Goal: Information Seeking & Learning: Learn about a topic

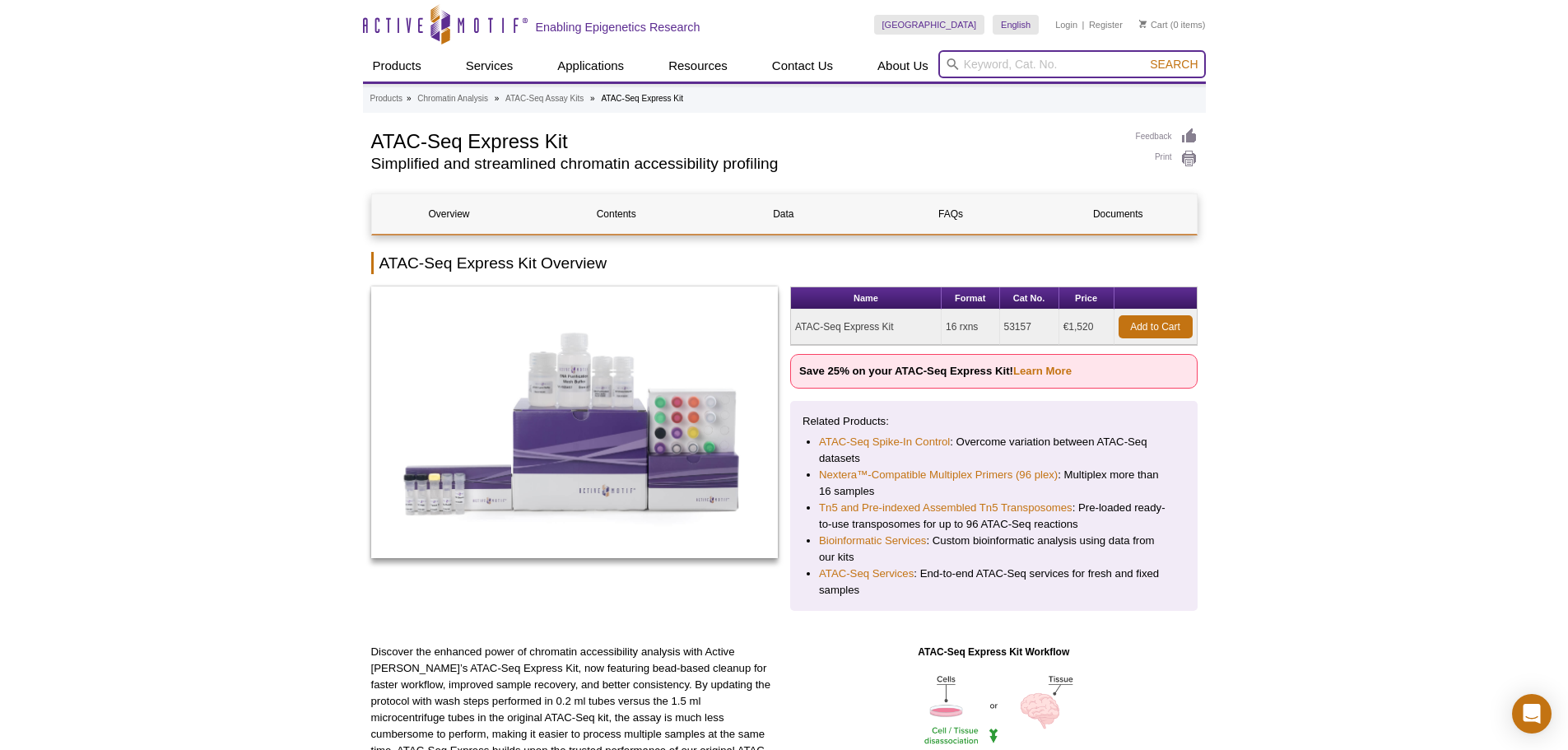
click at [1021, 62] on input "search" at bounding box center [1072, 64] width 268 height 28
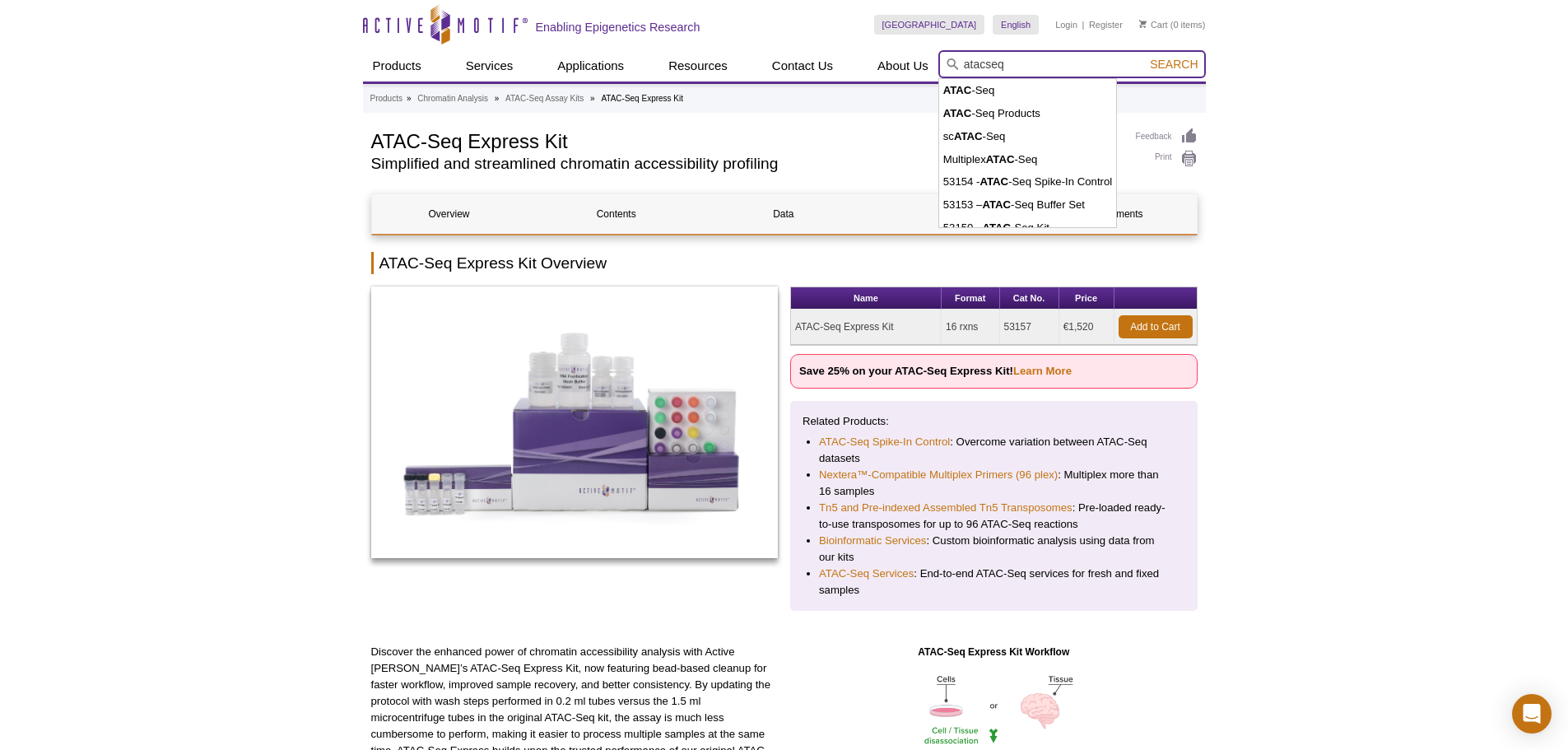
type input "atacseq"
click at [1145, 57] on button "Search" at bounding box center [1174, 64] width 58 height 15
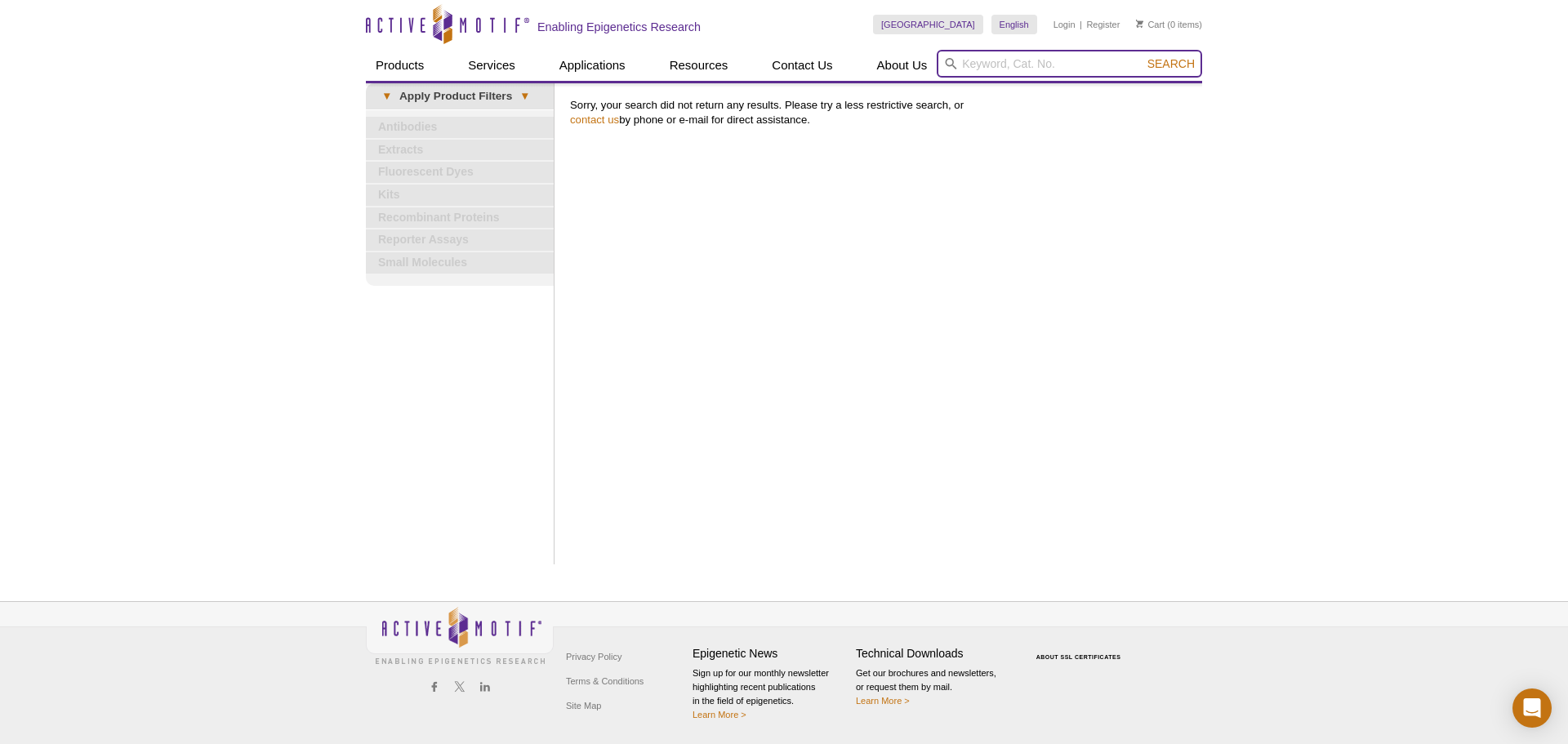
click at [984, 69] on input "search" at bounding box center [1070, 64] width 266 height 28
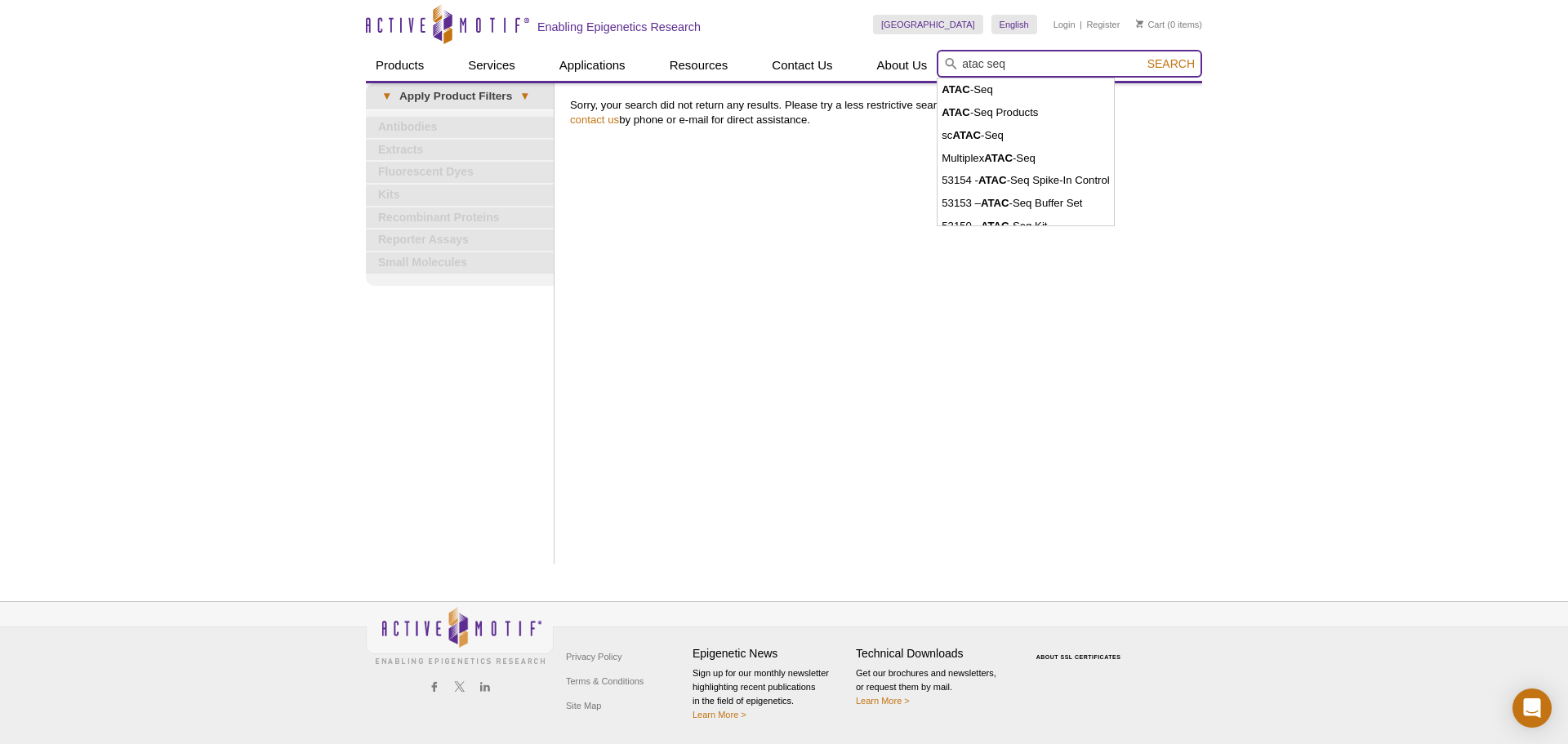
type input "atac seq"
click at [1143, 56] on button "Search" at bounding box center [1171, 64] width 57 height 15
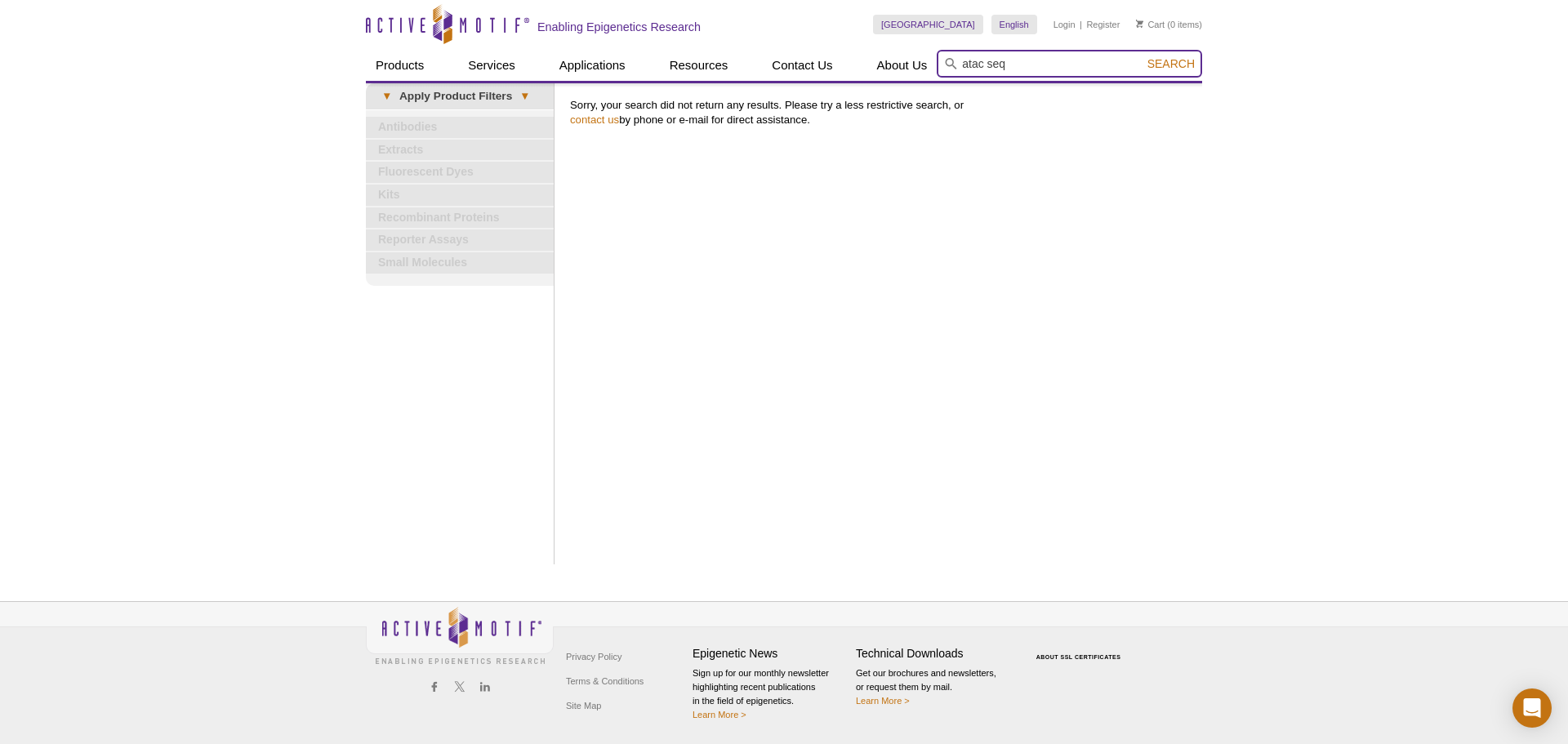
click at [1011, 74] on input "atac seq" at bounding box center [1070, 64] width 266 height 28
click at [1143, 56] on button "Search" at bounding box center [1171, 64] width 57 height 15
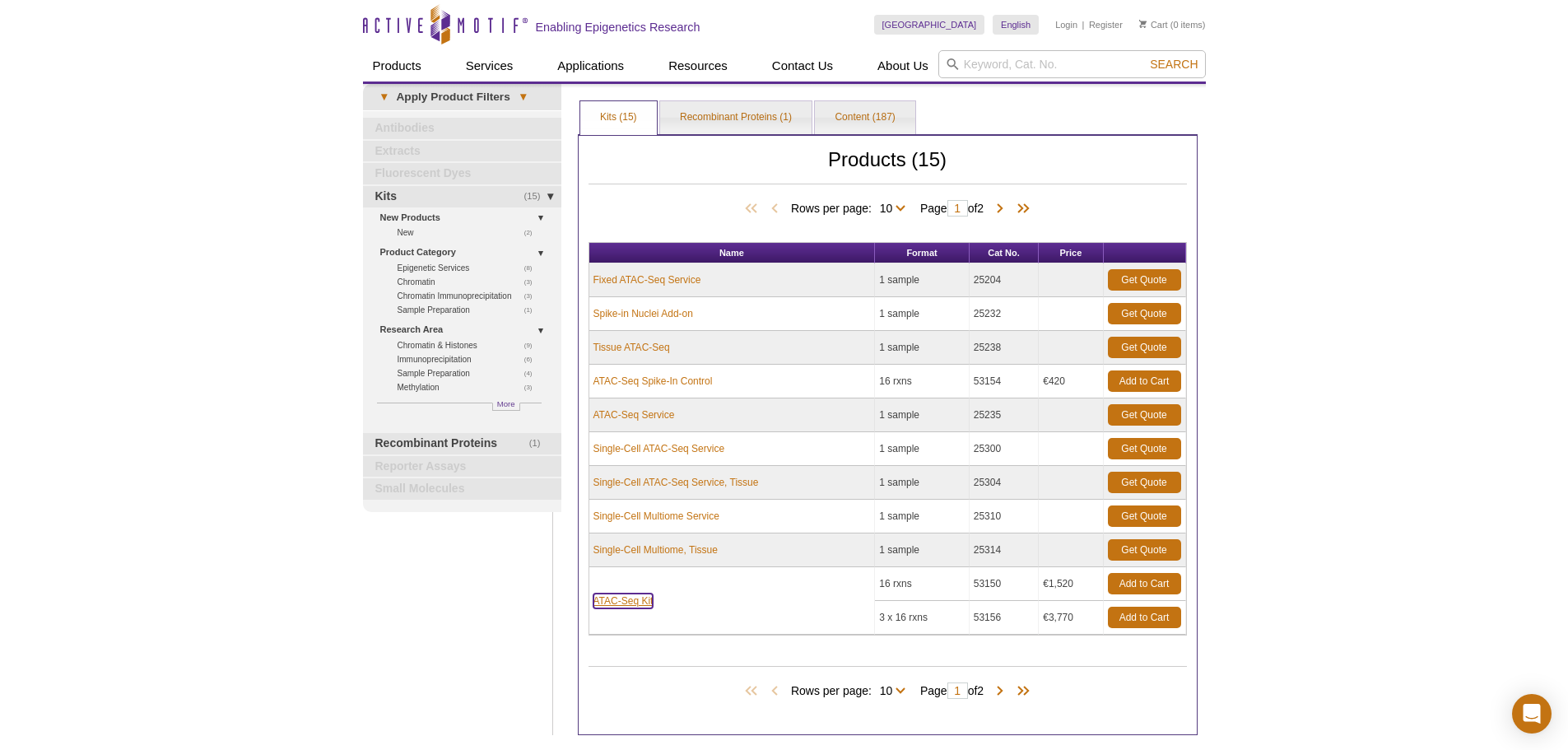
click at [627, 603] on link "ATAC-Seq Kit" at bounding box center [623, 601] width 60 height 15
click at [625, 602] on link "ATAC-Seq Kit" at bounding box center [623, 601] width 60 height 15
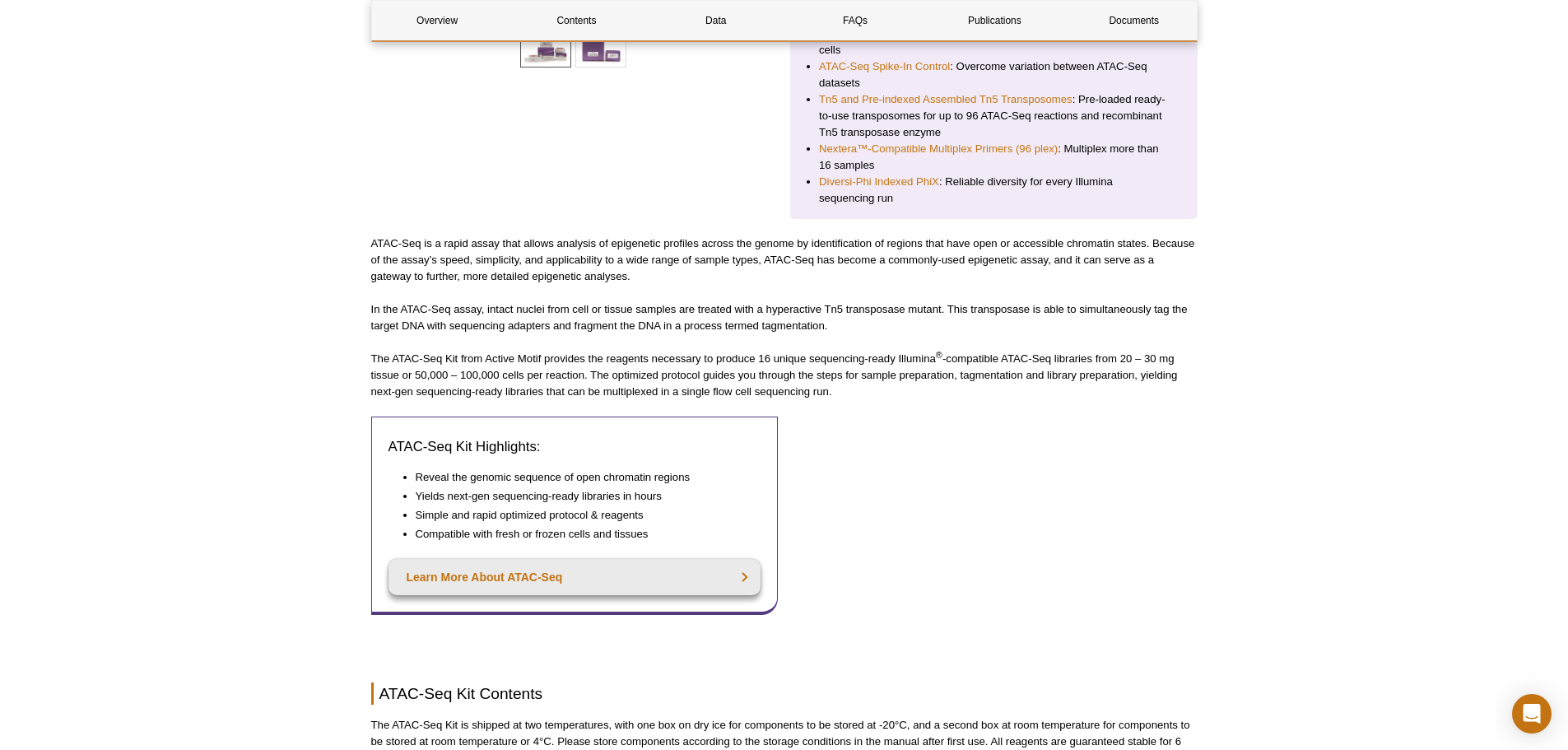
scroll to position [577, 0]
